Goal: Find specific page/section: Find specific page/section

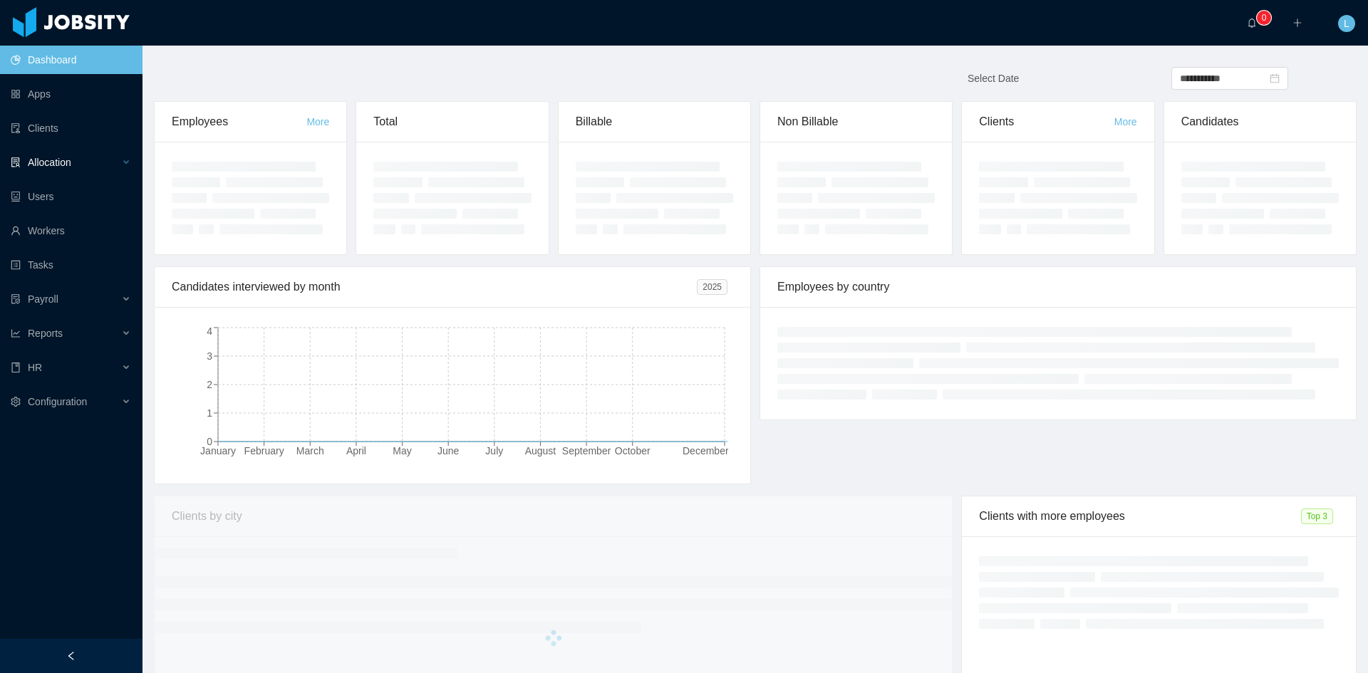
click at [85, 172] on div "Allocation" at bounding box center [71, 162] width 142 height 28
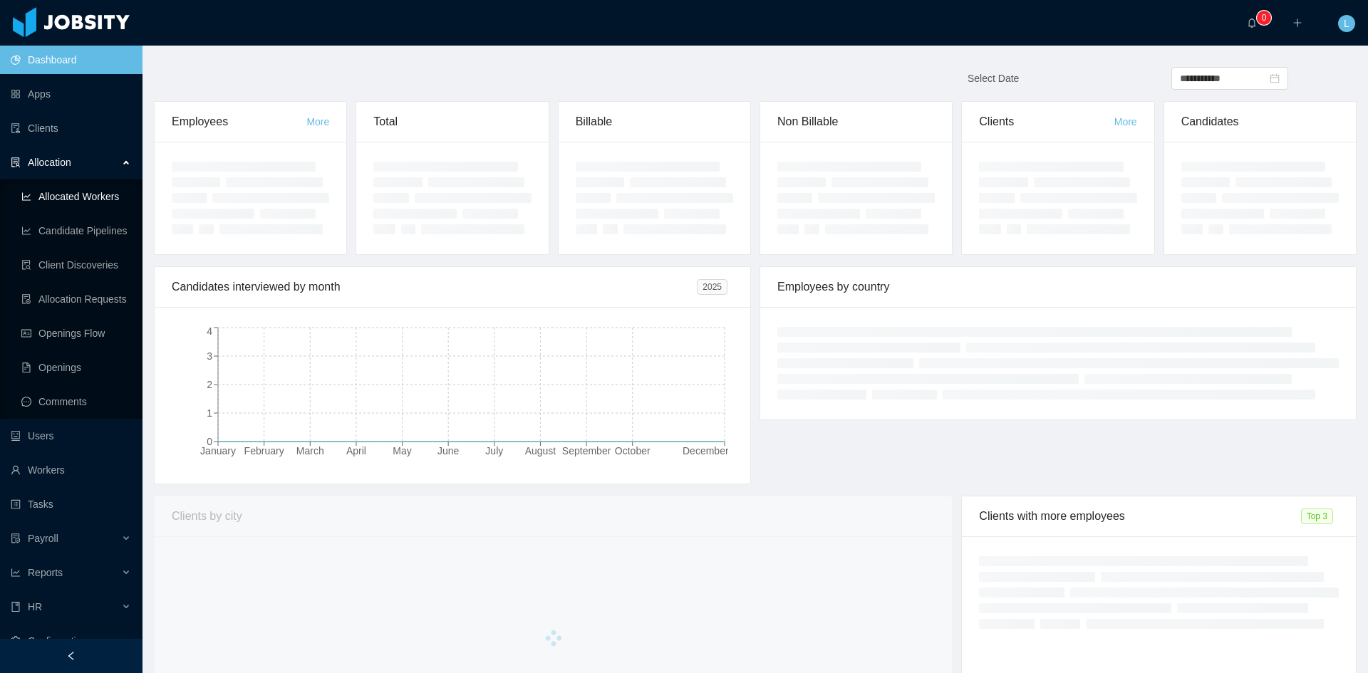
click at [91, 196] on link "Allocated Workers" at bounding box center [76, 196] width 110 height 28
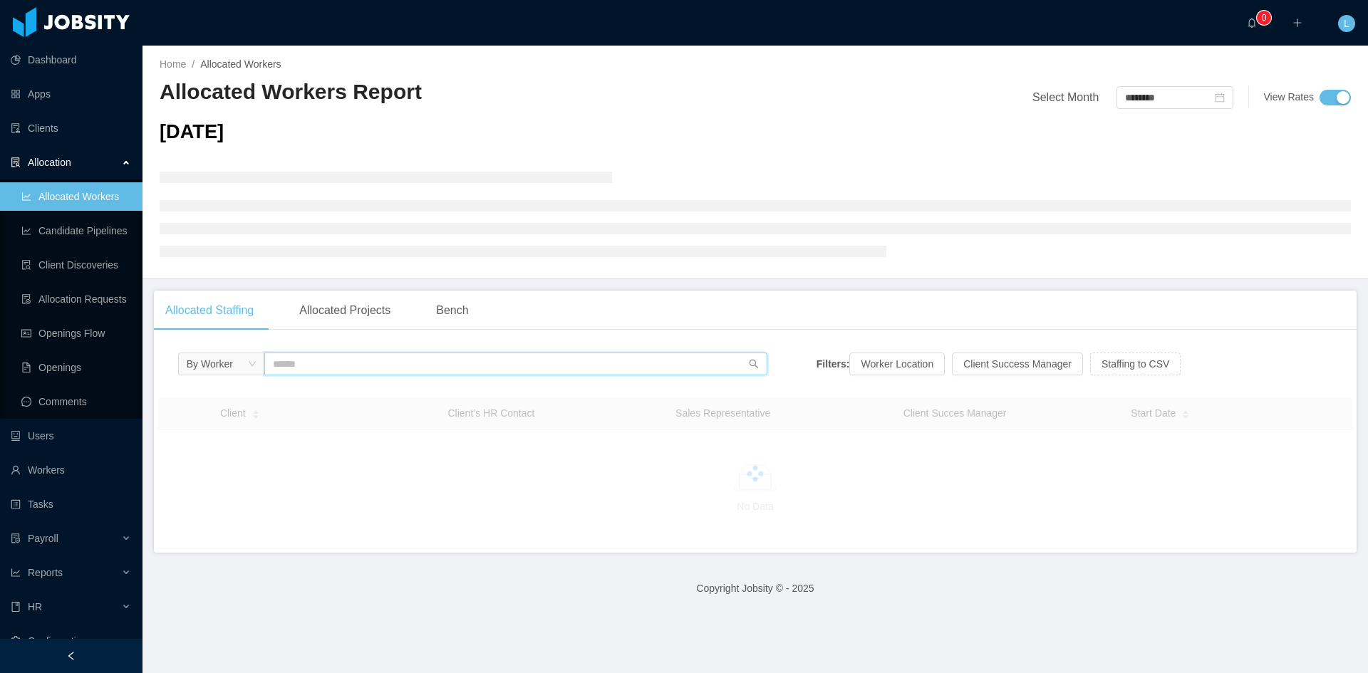
click at [430, 353] on input "text" at bounding box center [515, 364] width 503 height 23
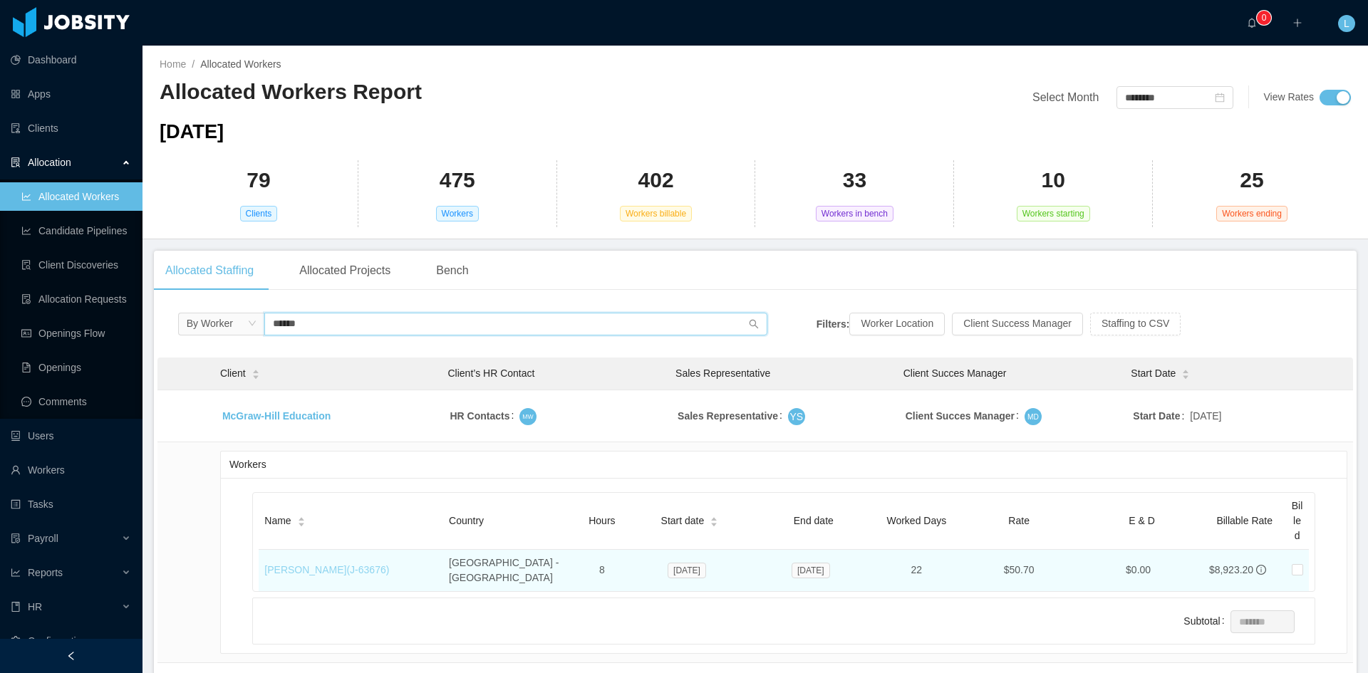
type input "******"
click at [335, 564] on link "[PERSON_NAME] (J- 63676 )" at bounding box center [326, 569] width 125 height 11
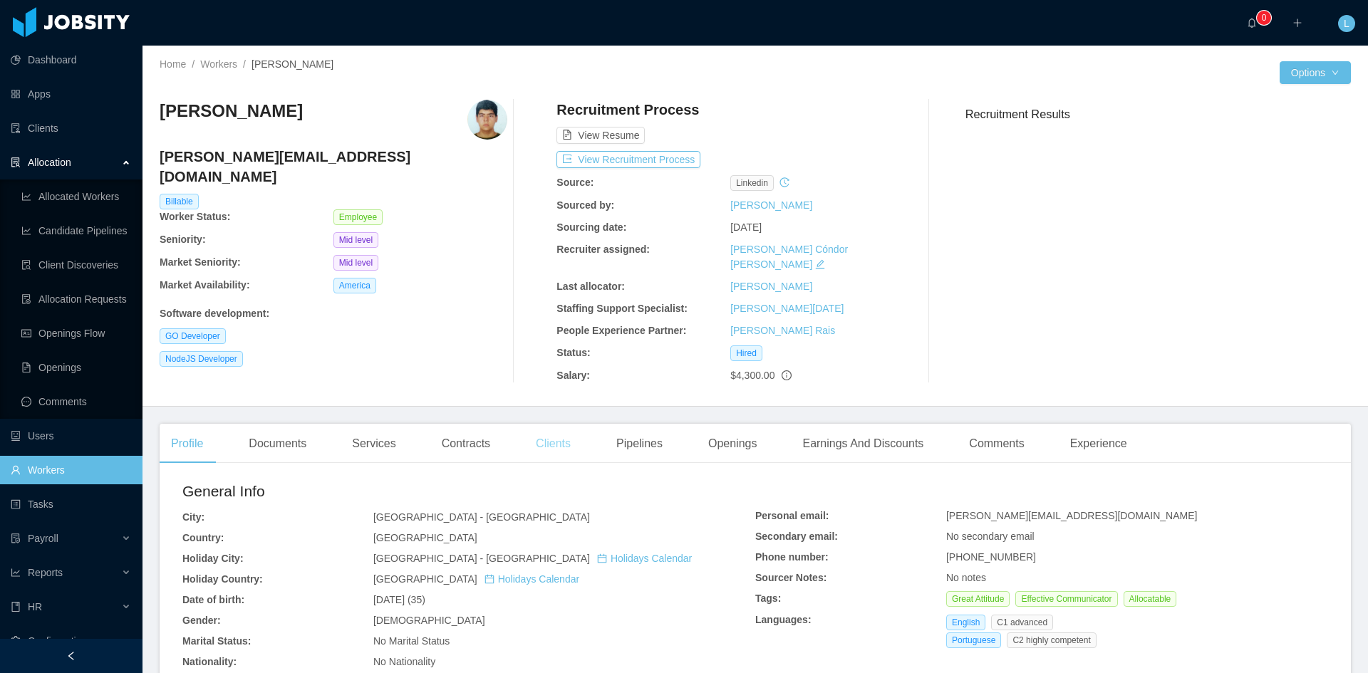
click at [536, 434] on div "Clients" at bounding box center [553, 444] width 58 height 40
